Goal: Task Accomplishment & Management: Manage account settings

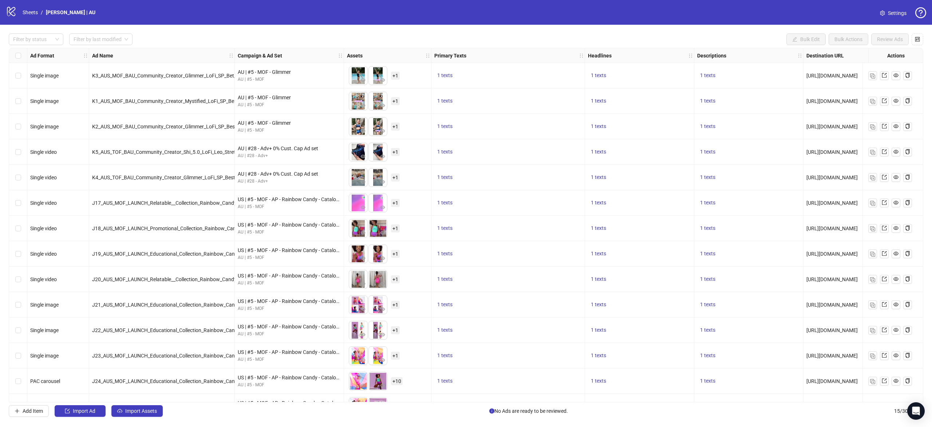
scroll to position [46, 0]
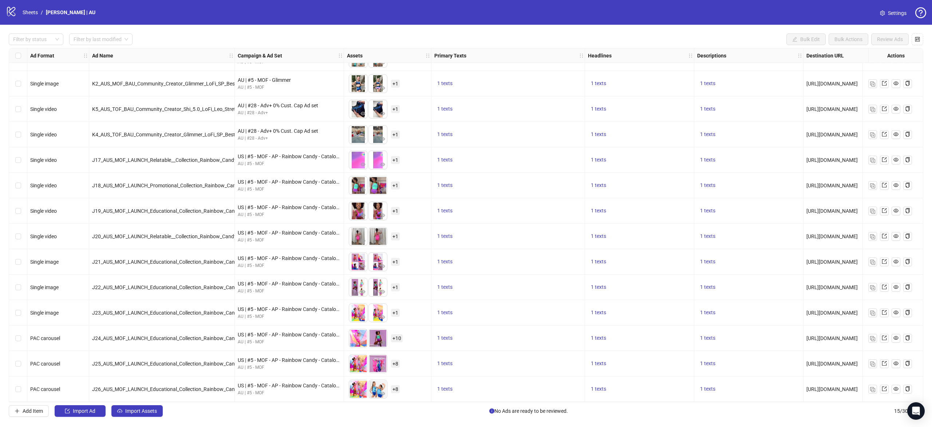
drag, startPoint x: 871, startPoint y: 13, endPoint x: 884, endPoint y: 12, distance: 12.4
click at [881, 12] on div "logo/logo-mobile Sheets / [PERSON_NAME] | AU Settings" at bounding box center [466, 12] width 920 height 13
click at [884, 12] on icon "setting" at bounding box center [882, 13] width 5 height 5
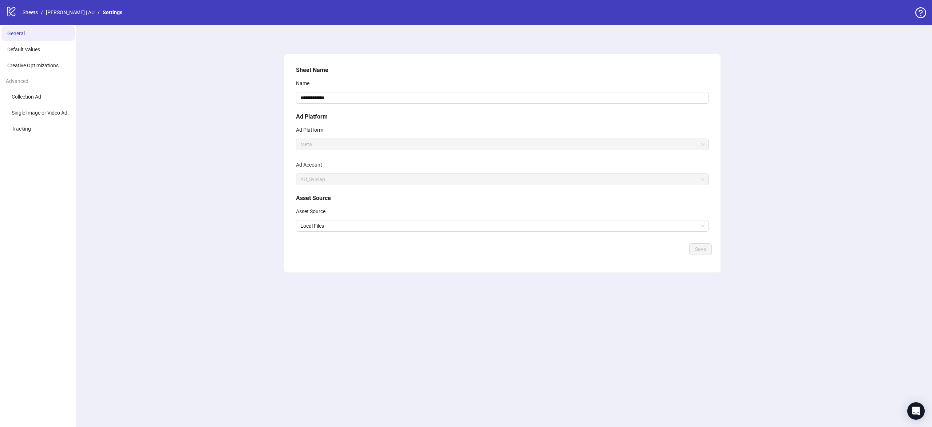
drag, startPoint x: 52, startPoint y: 53, endPoint x: 55, endPoint y: 57, distance: 4.4
click at [52, 54] on li "Default Values" at bounding box center [37, 49] width 73 height 15
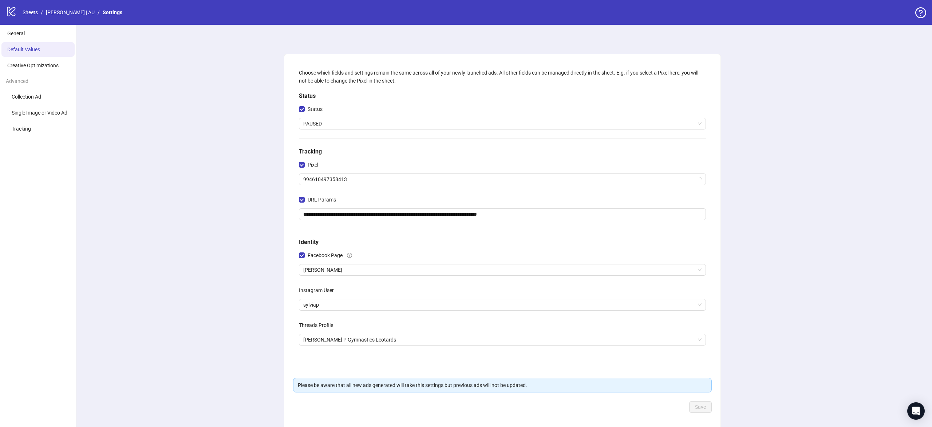
scroll to position [33, 0]
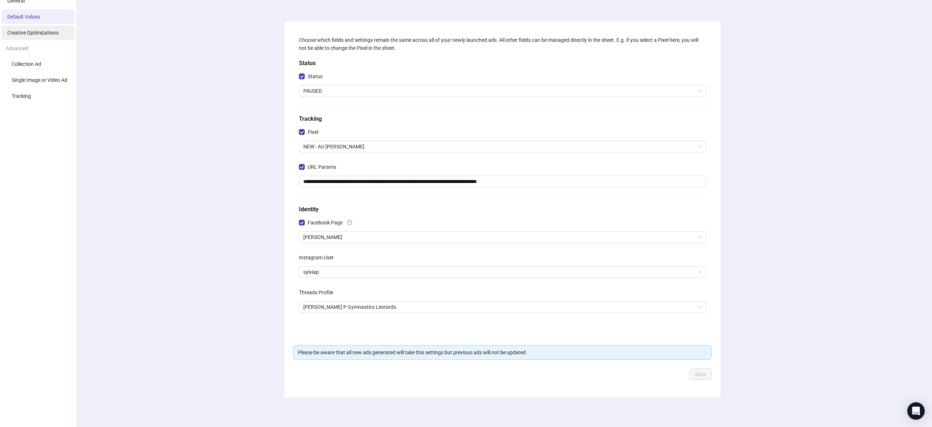
click at [28, 36] on li "Creative Optimizations" at bounding box center [37, 32] width 73 height 15
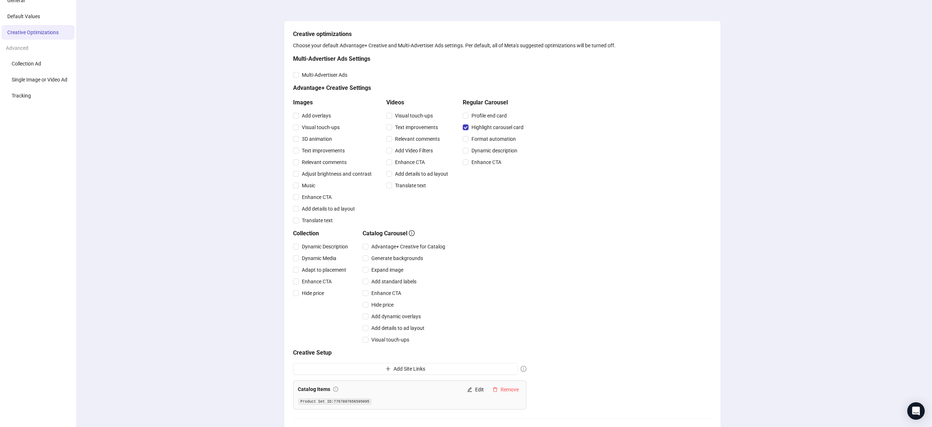
scroll to position [115, 0]
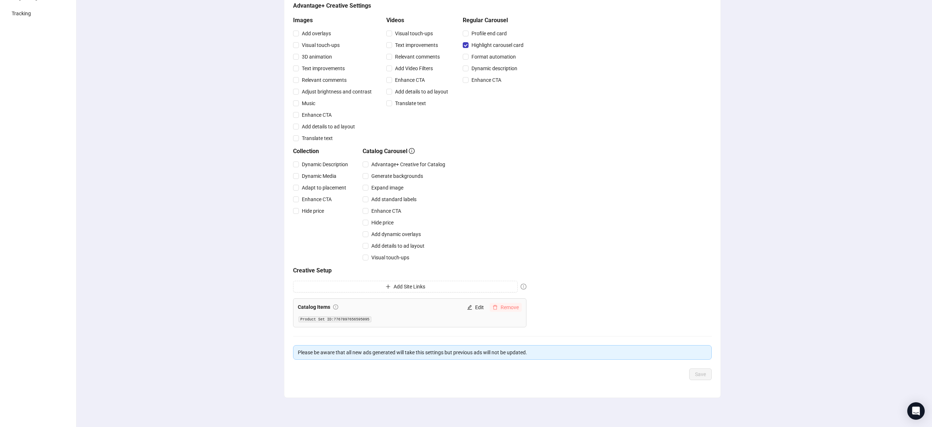
click at [508, 305] on span "Remove" at bounding box center [509, 308] width 18 height 6
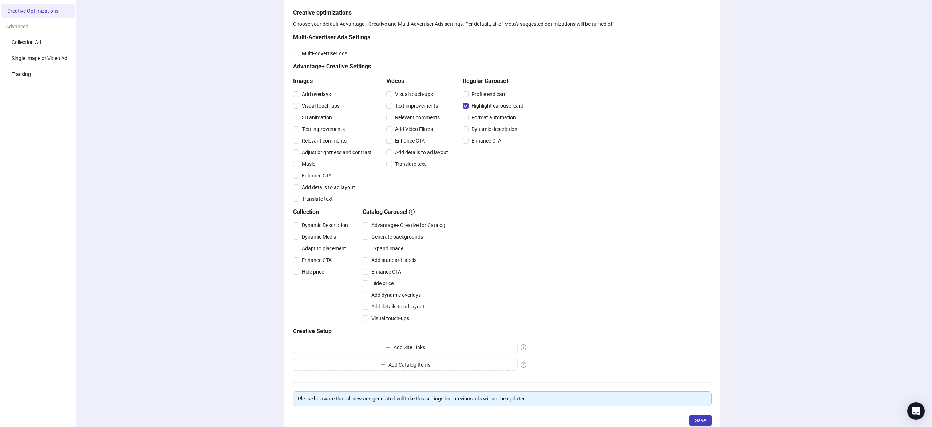
scroll to position [53, 0]
drag, startPoint x: 495, startPoint y: 108, endPoint x: 497, endPoint y: 113, distance: 5.2
click at [495, 109] on span "Highlight carousel card" at bounding box center [497, 108] width 58 height 8
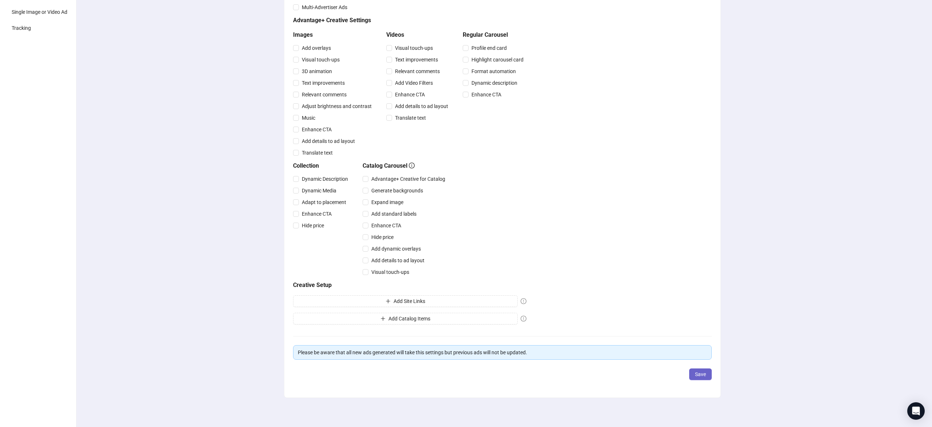
click at [705, 372] on span "Save" at bounding box center [700, 375] width 11 height 6
